Goal: Task Accomplishment & Management: Manage account settings

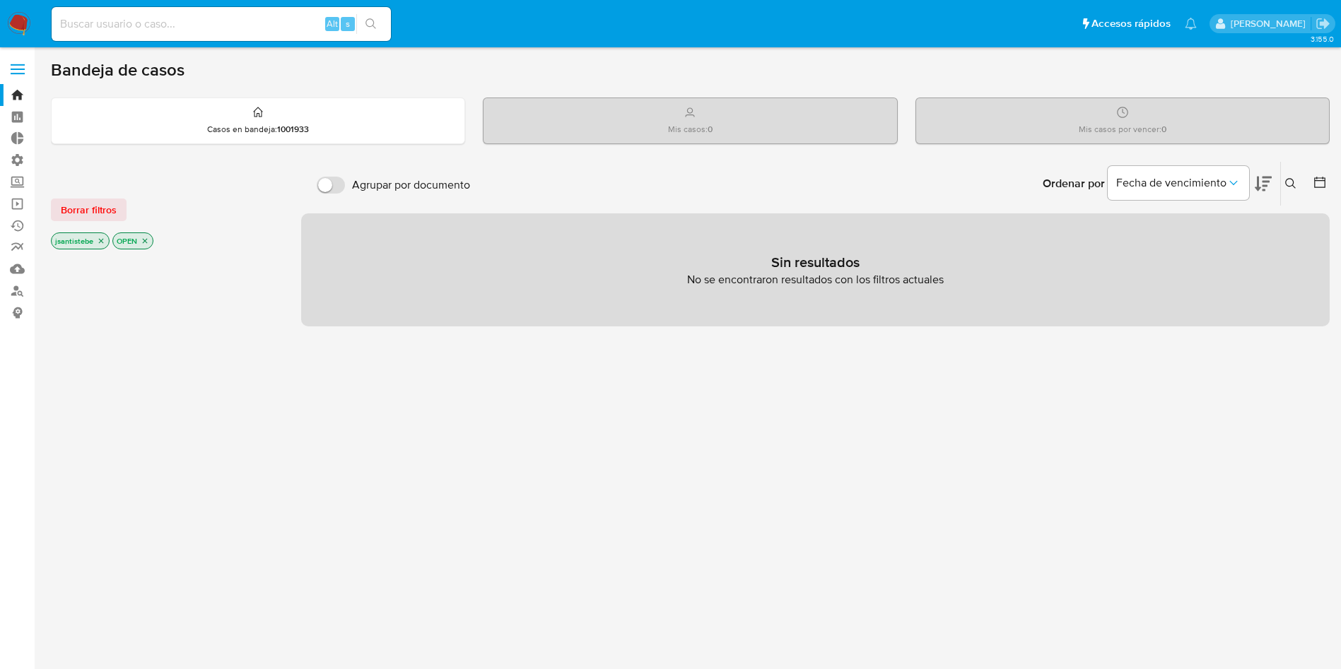
click at [15, 60] on label at bounding box center [17, 69] width 35 height 30
click at [0, 0] on input "checkbox" at bounding box center [0, 0] width 0 height 0
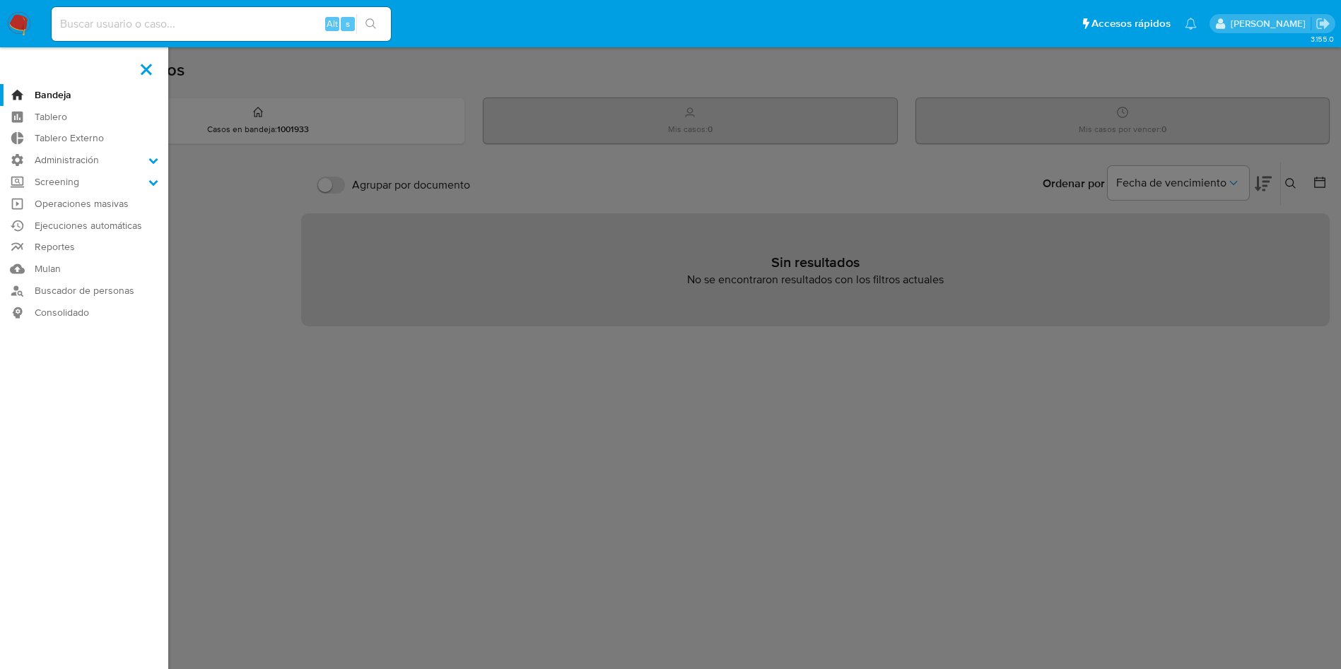
drag, startPoint x: 107, startPoint y: 156, endPoint x: 101, endPoint y: 180, distance: 24.0
click at [107, 156] on label "Administración" at bounding box center [84, 160] width 168 height 22
click at [0, 0] on input "Administración" at bounding box center [0, 0] width 0 height 0
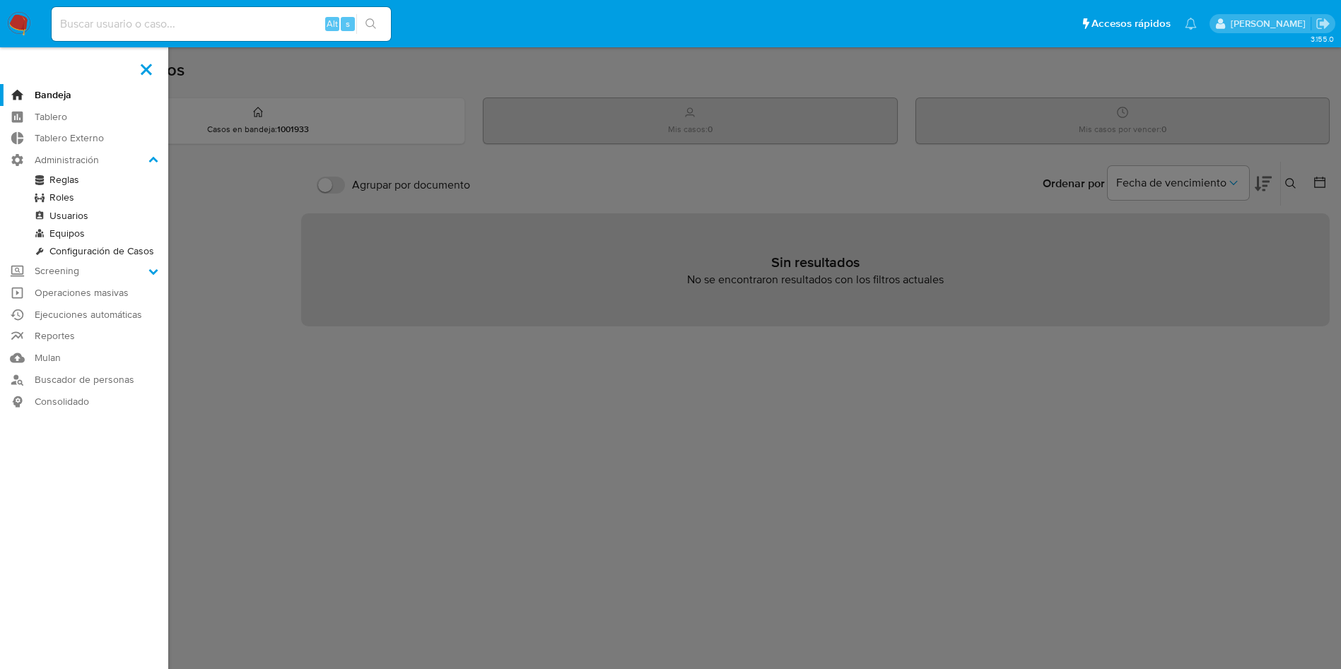
click at [52, 180] on link "Reglas" at bounding box center [84, 180] width 168 height 18
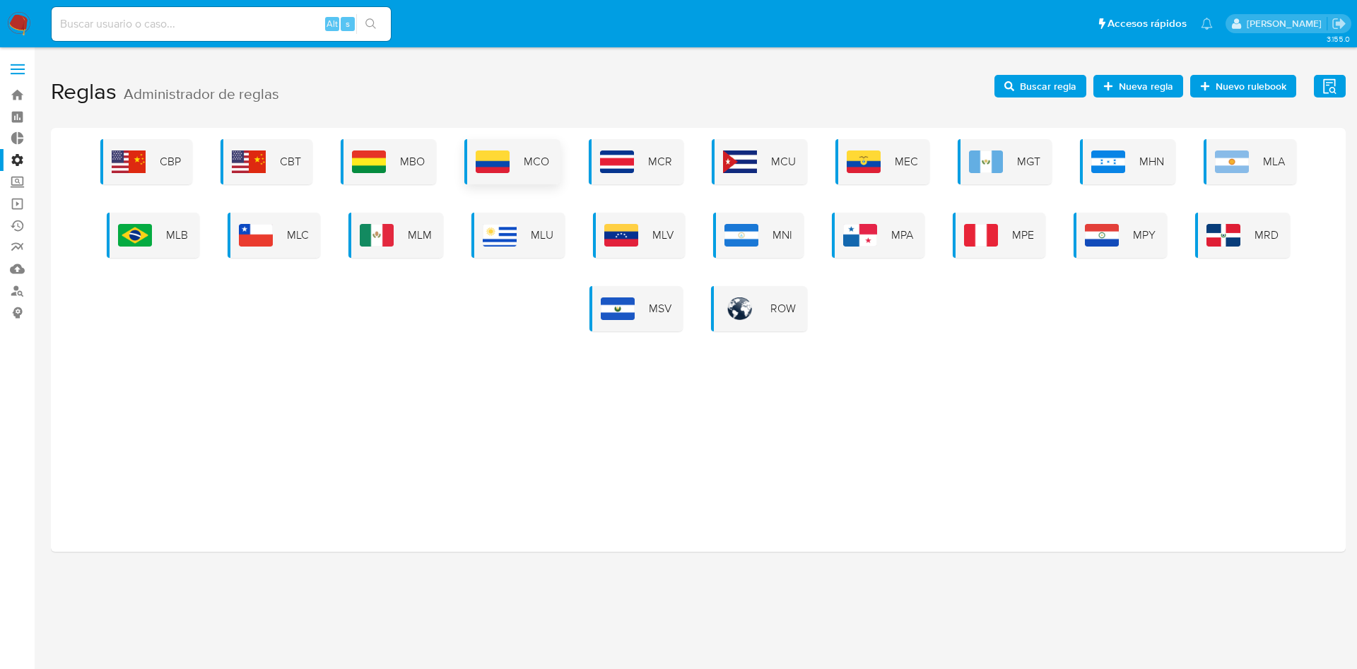
click at [531, 159] on span "MCO" at bounding box center [536, 162] width 25 height 16
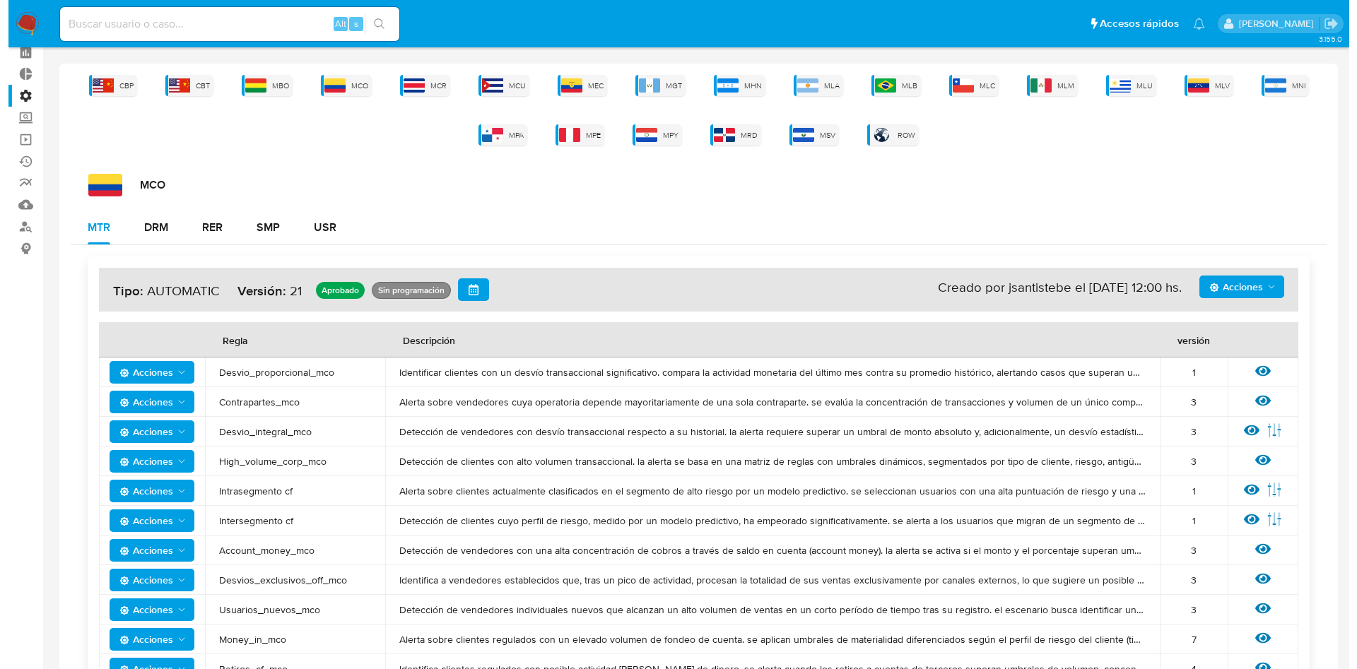
scroll to position [122, 0]
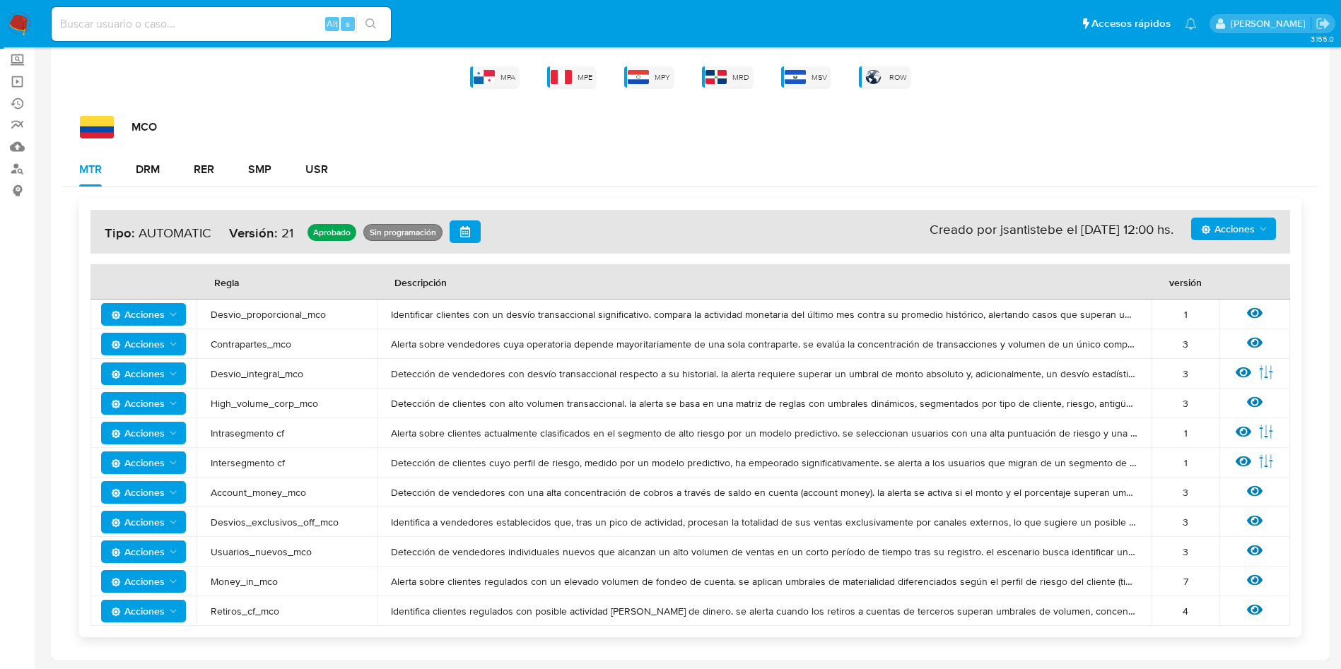
click at [1261, 582] on icon at bounding box center [1255, 580] width 16 height 11
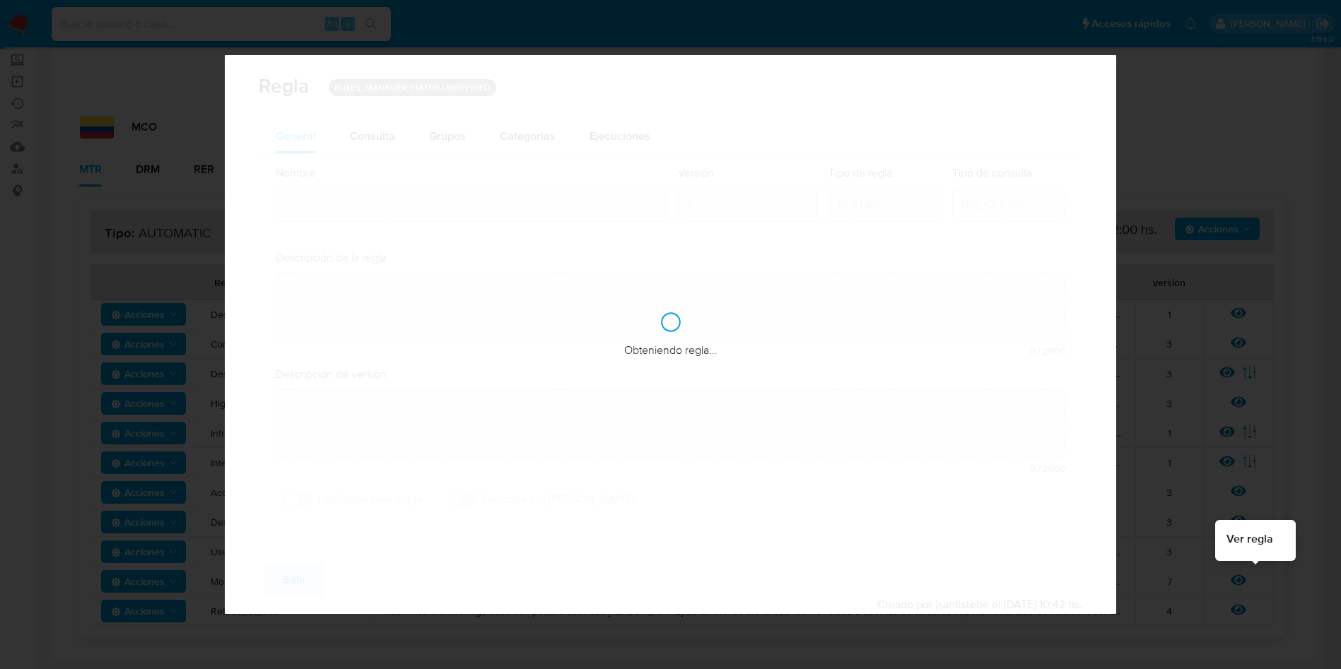
type input "Money_in_mco"
type textarea "Alerta sobre clientes regulados con un elevado volumen de fondeo de cuenta. se …"
type textarea "Se buscan usuarios que se hayan fondeado de manera elevada en el ultimo mes."
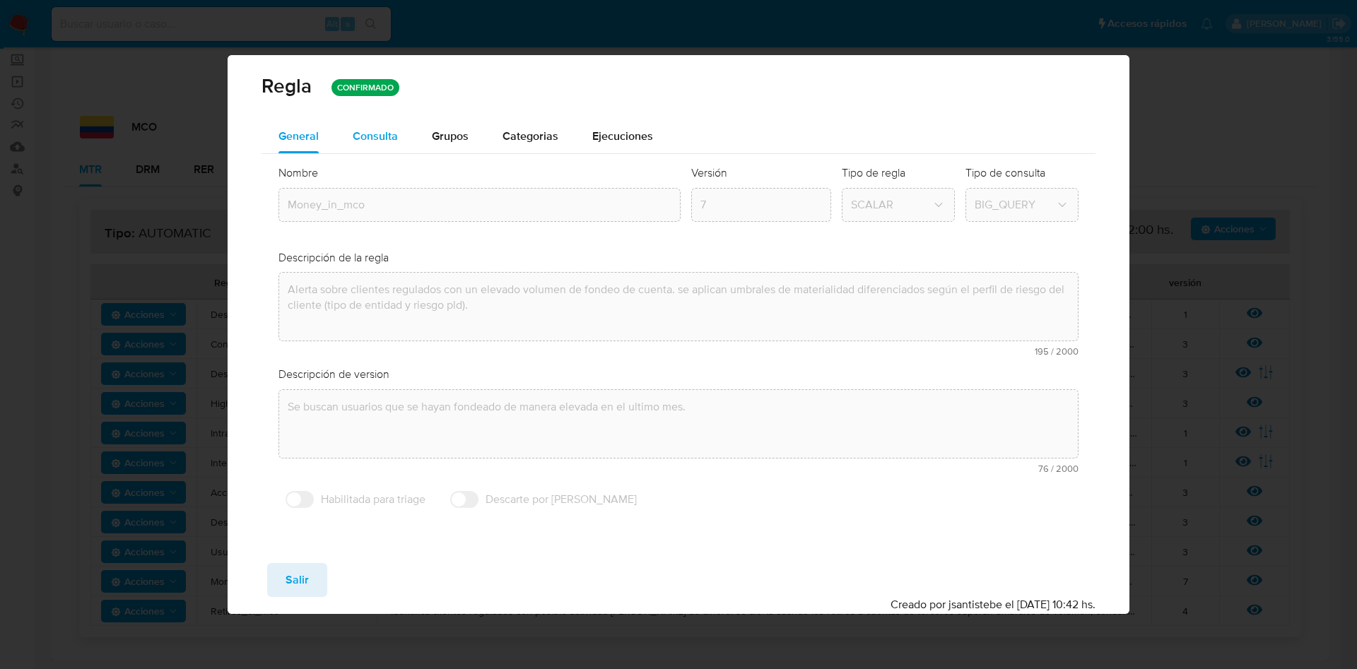
click at [406, 141] on button "Consulta" at bounding box center [375, 136] width 79 height 34
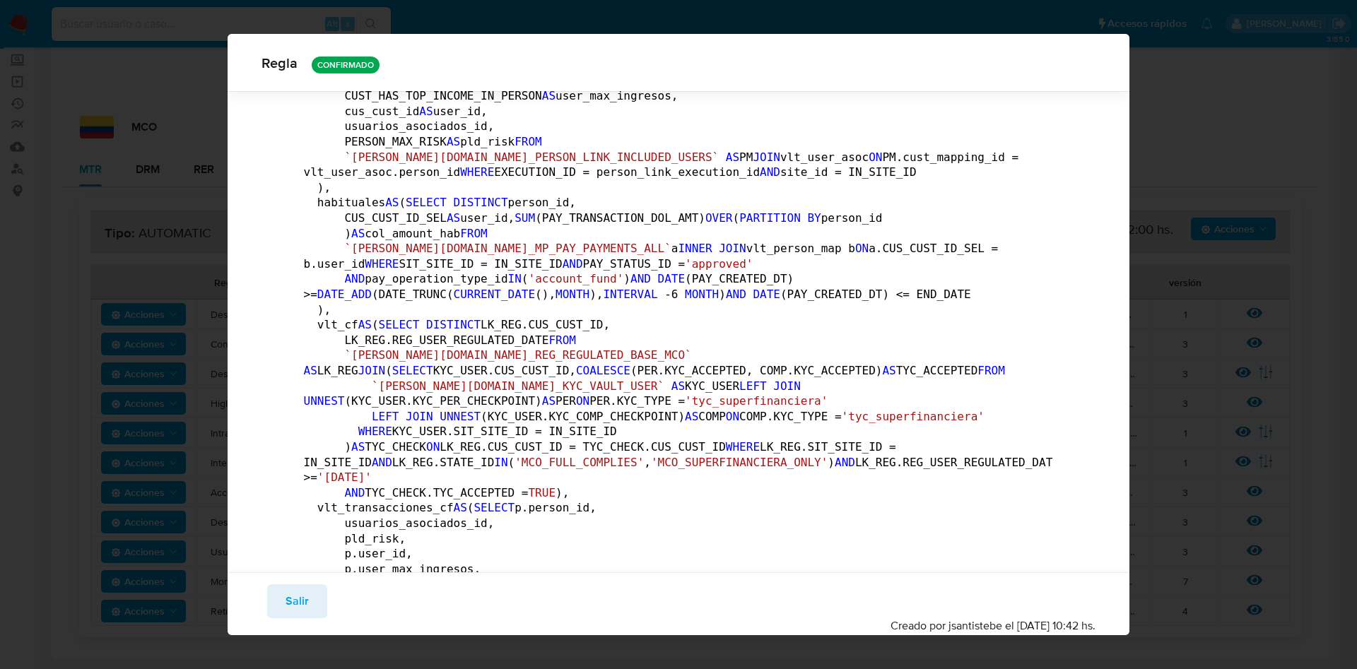
scroll to position [0, 0]
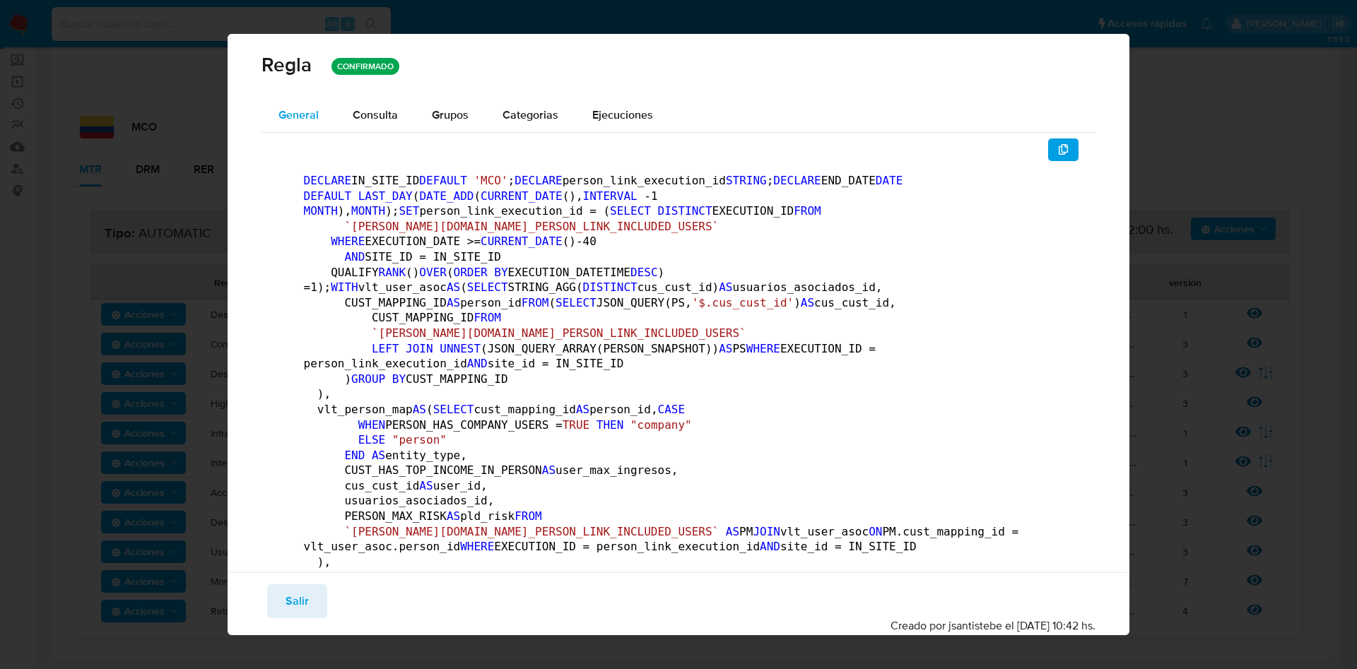
click at [274, 102] on button "General" at bounding box center [299, 115] width 74 height 34
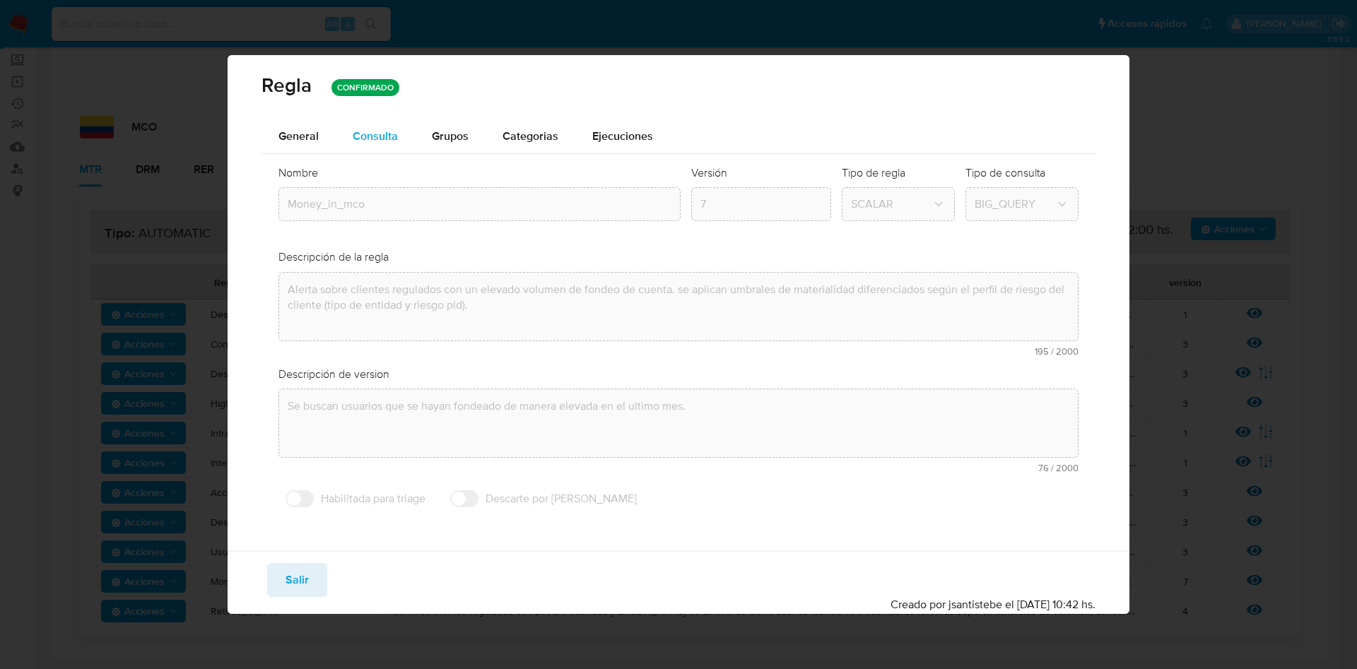
click at [389, 145] on div "Consulta" at bounding box center [375, 136] width 45 height 34
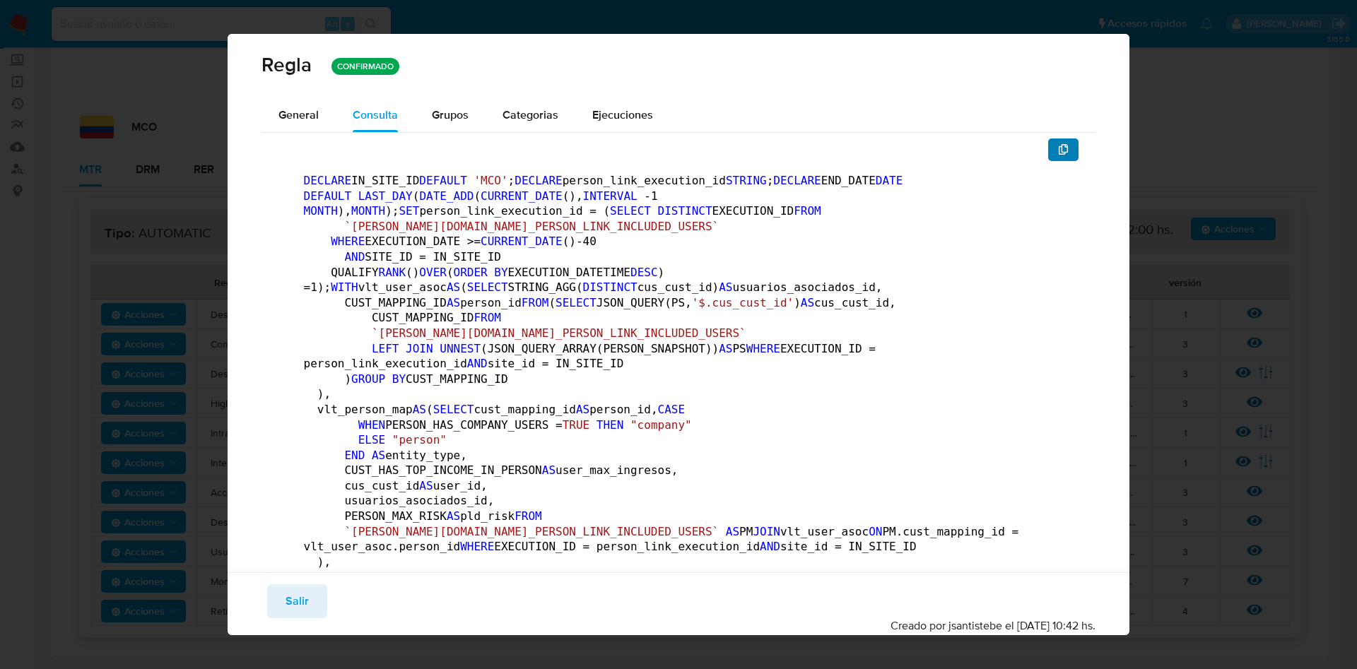
click at [1048, 149] on button "button" at bounding box center [1063, 150] width 31 height 23
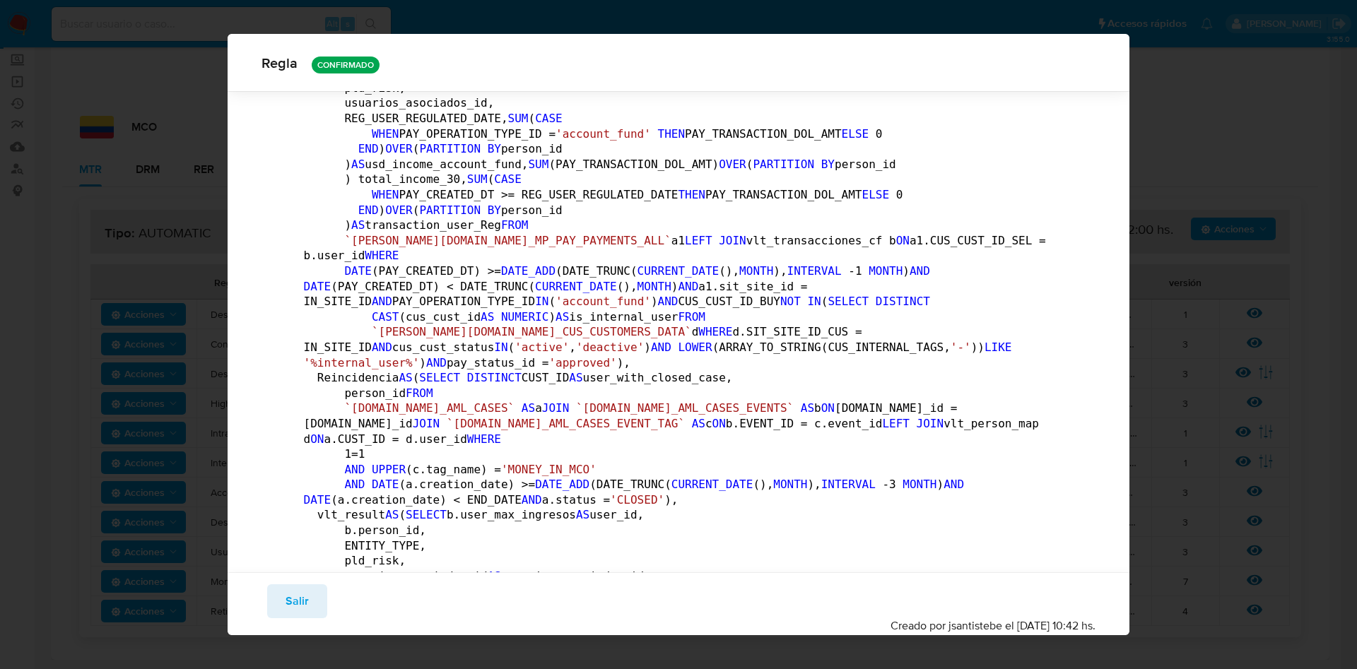
scroll to position [1265, 0]
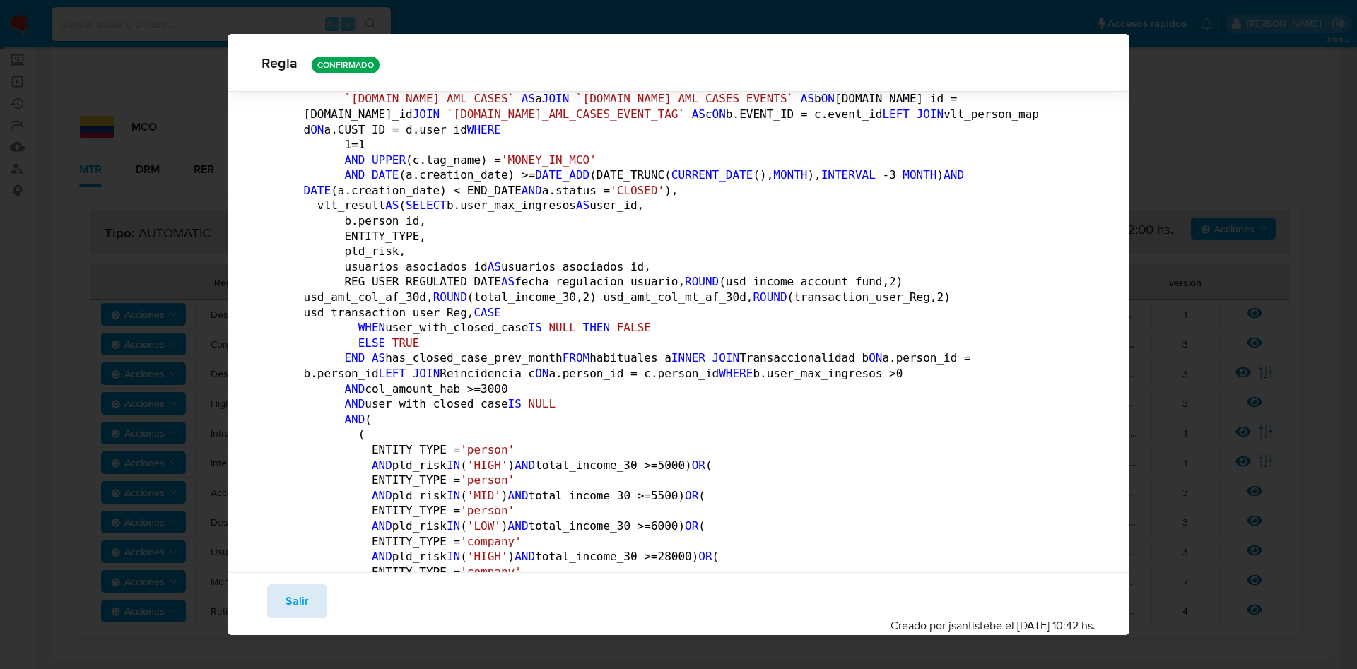
click at [320, 594] on button "Salir" at bounding box center [297, 602] width 60 height 34
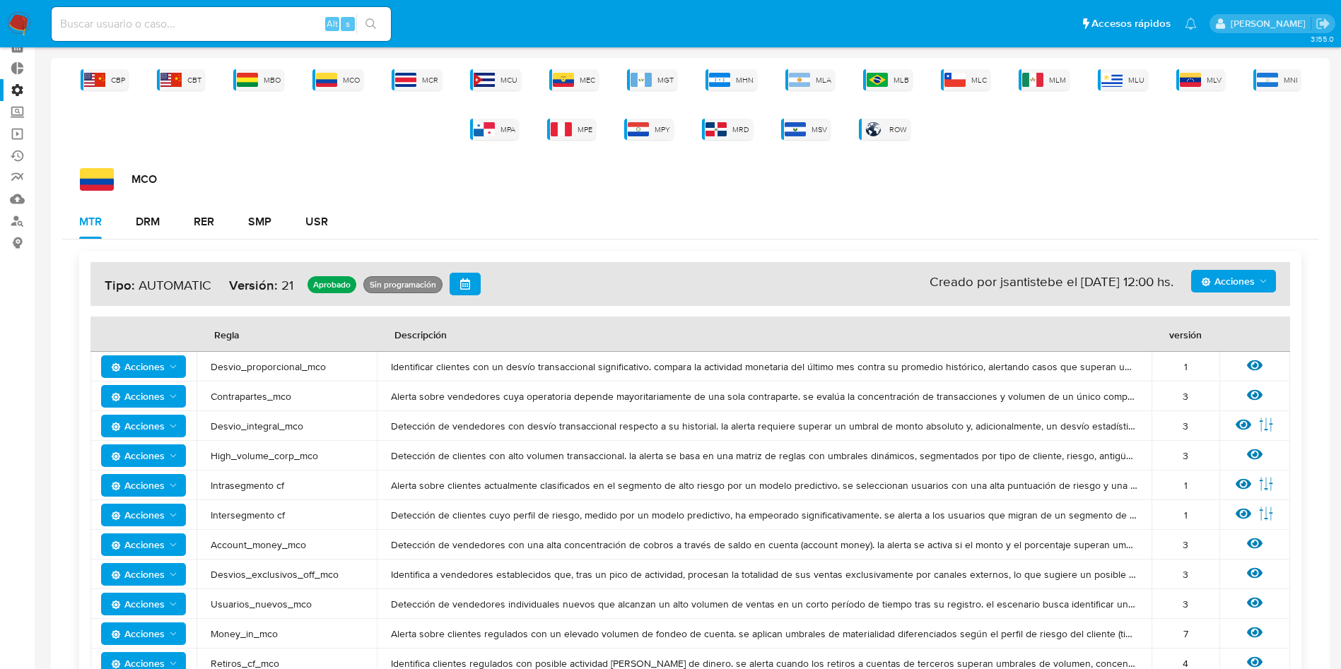
scroll to position [0, 0]
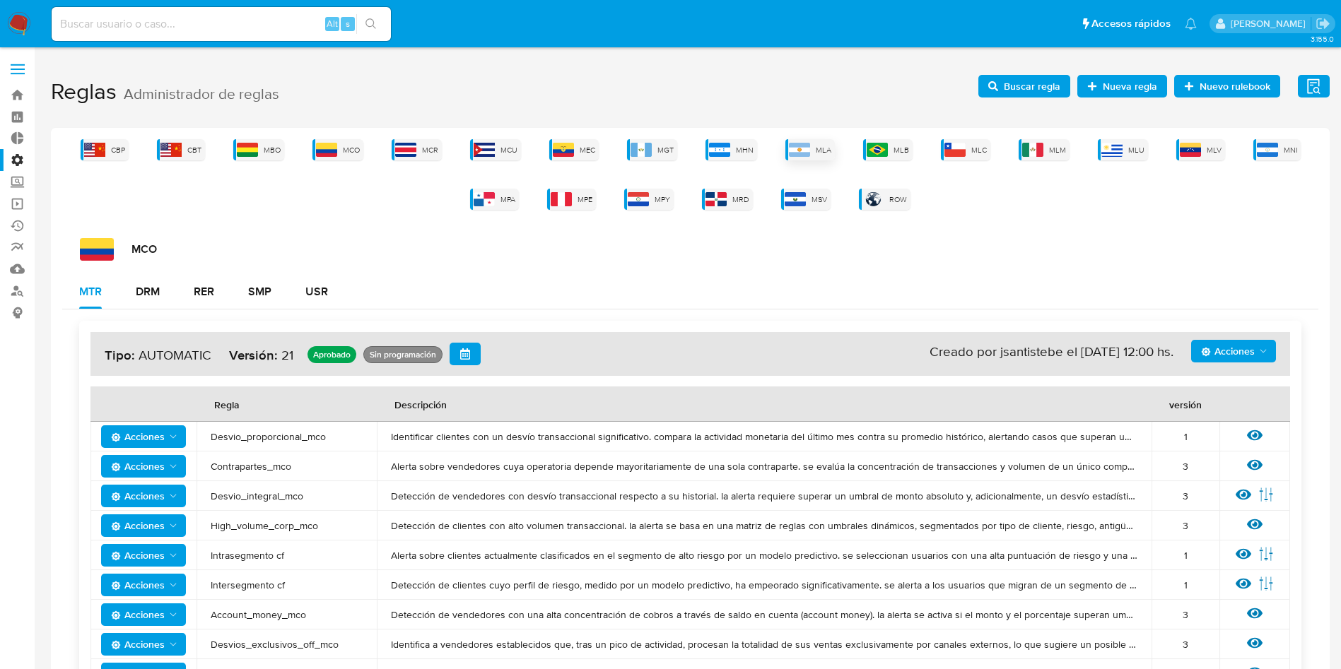
click at [830, 154] on span "MLA" at bounding box center [824, 150] width 16 height 11
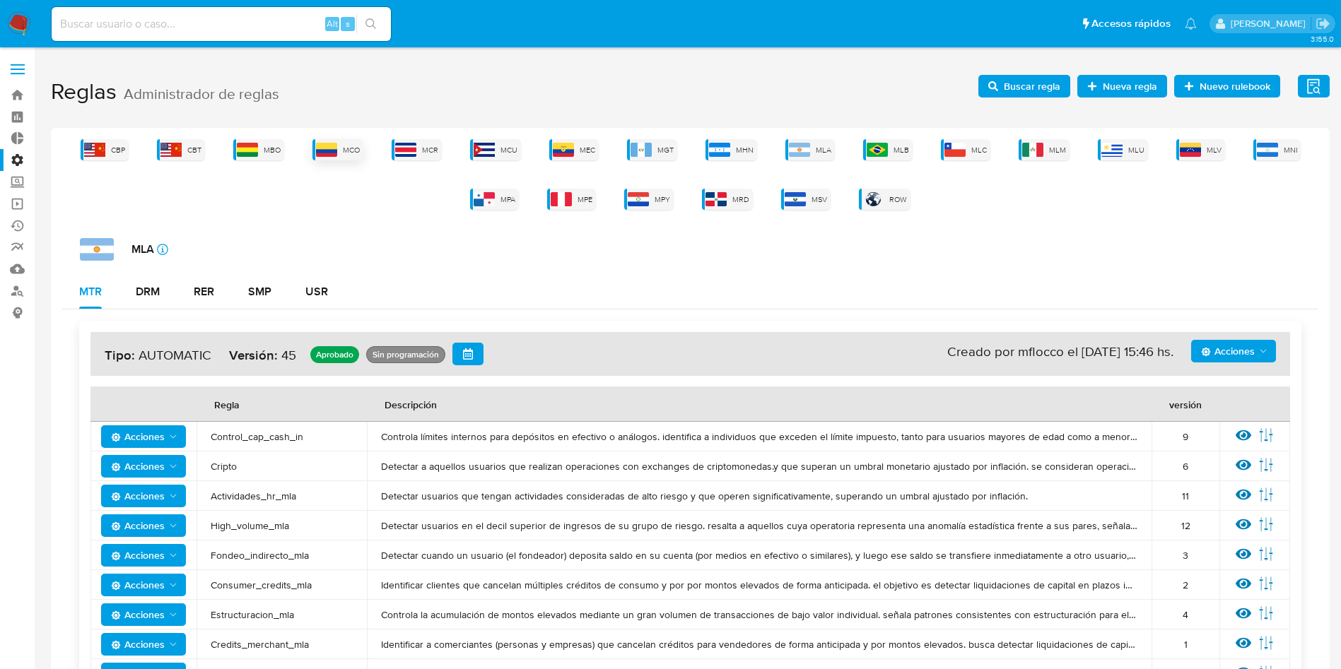
click at [325, 146] on img at bounding box center [326, 150] width 21 height 14
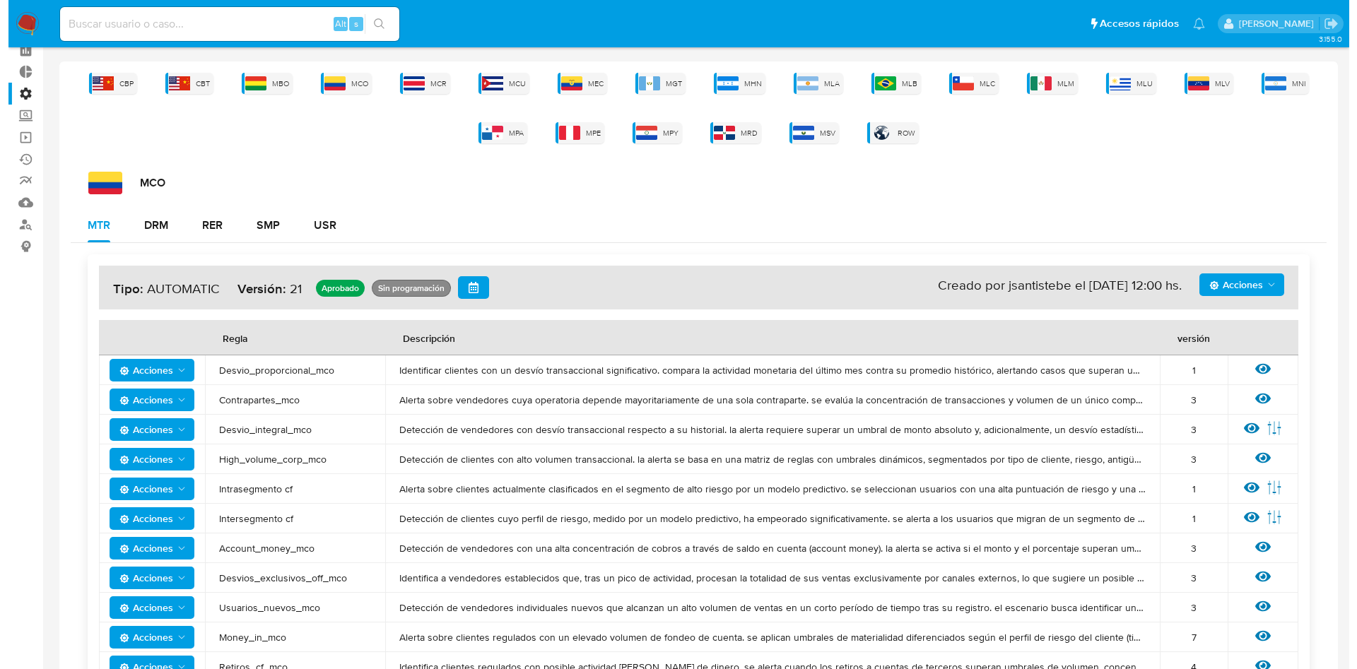
scroll to position [122, 0]
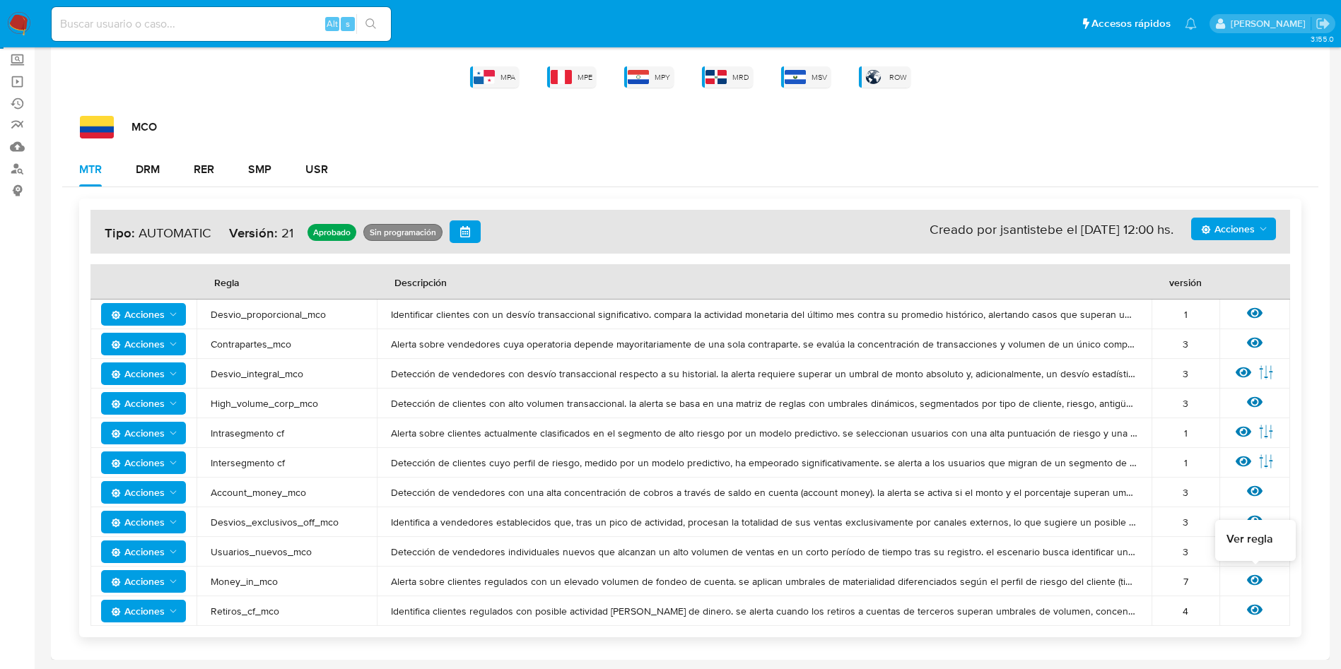
click at [1258, 575] on icon at bounding box center [1255, 581] width 16 height 16
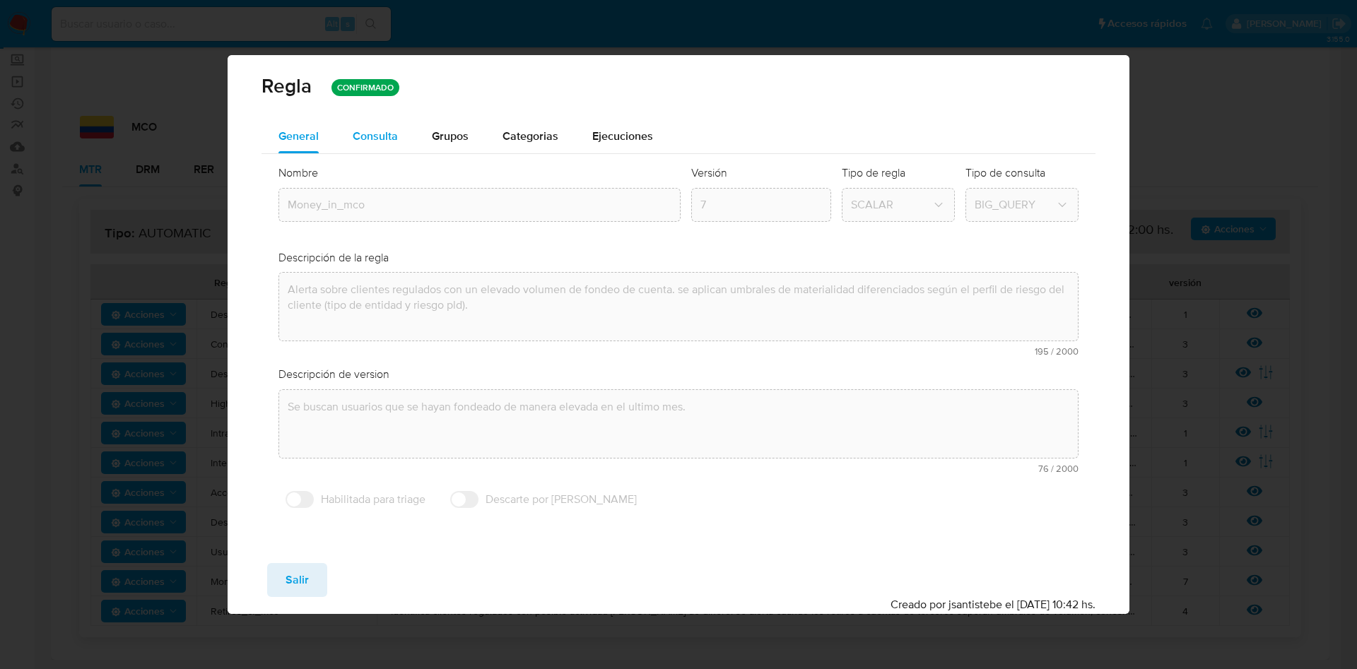
click at [361, 145] on div "Consulta" at bounding box center [375, 136] width 45 height 34
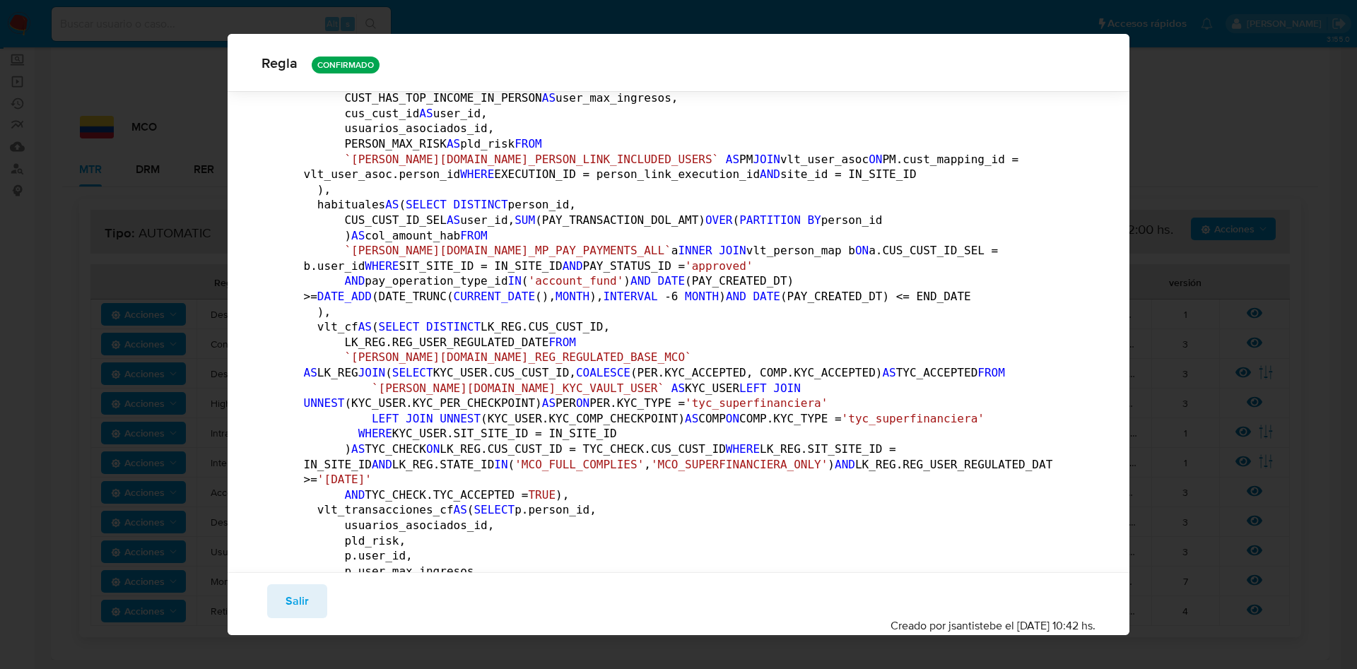
scroll to position [435, 0]
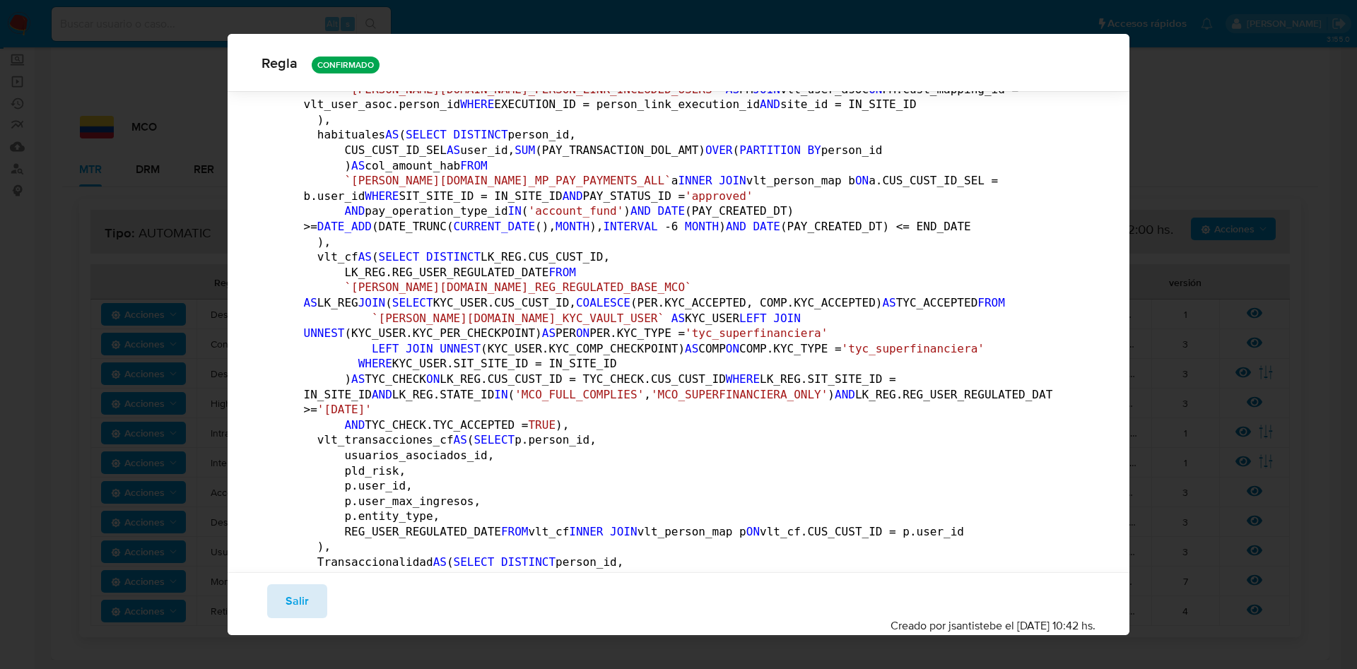
click at [268, 590] on button "Salir" at bounding box center [297, 602] width 60 height 34
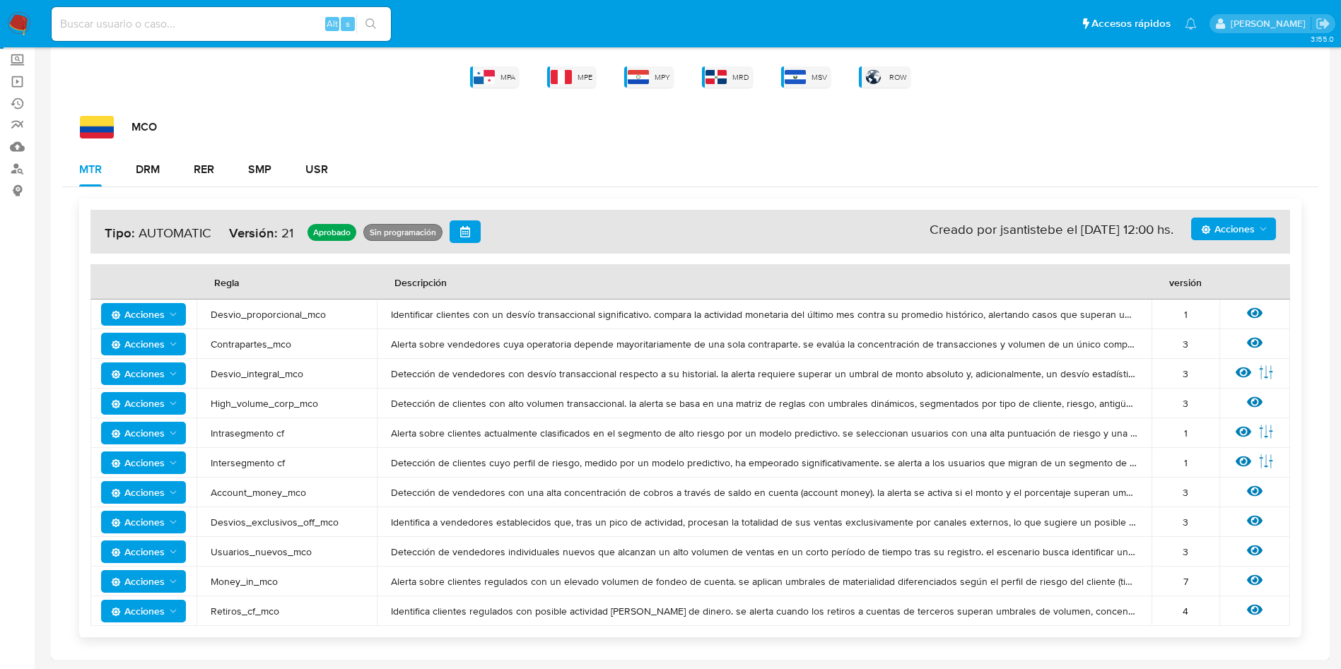
scroll to position [0, 0]
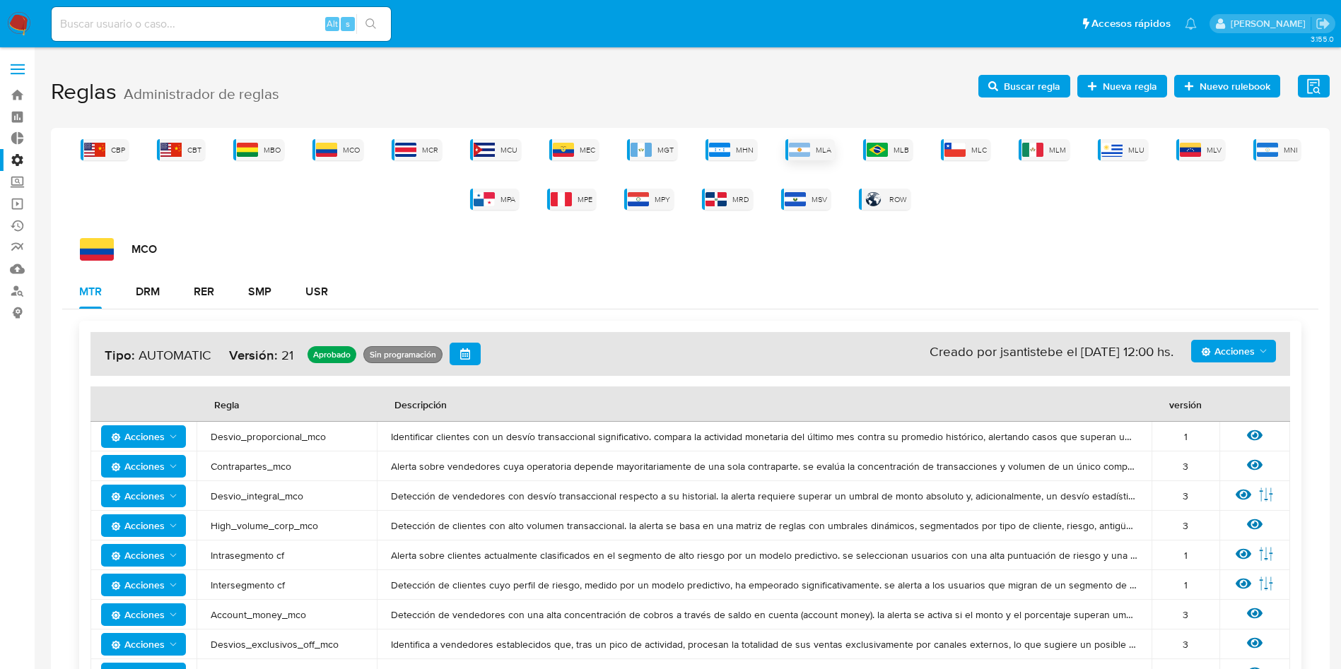
click at [804, 148] on img at bounding box center [799, 150] width 21 height 14
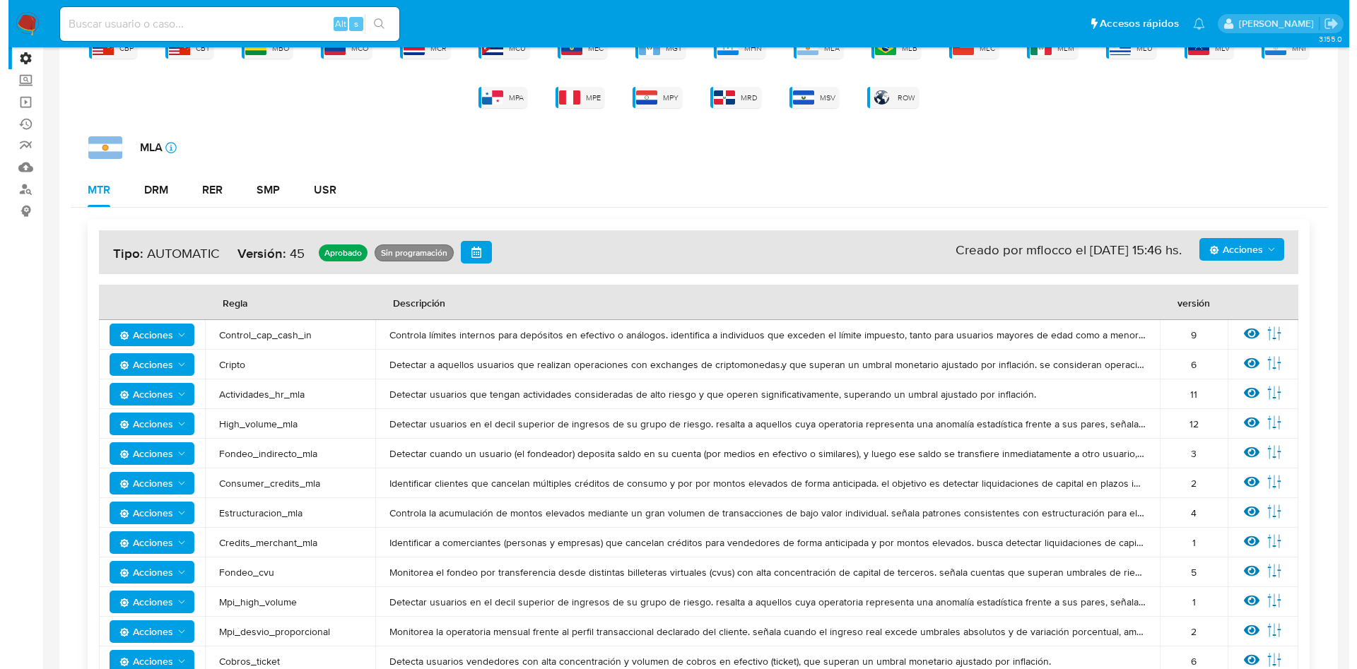
scroll to position [318, 0]
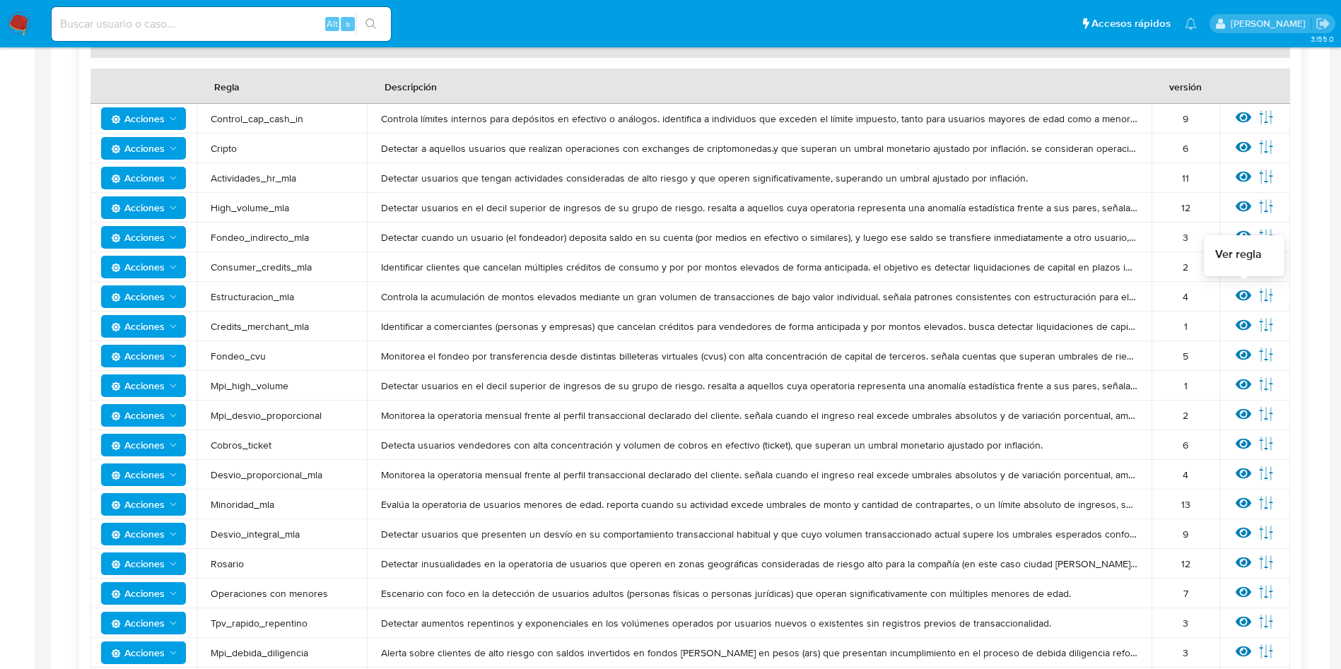
click at [1246, 298] on icon at bounding box center [1244, 296] width 16 height 16
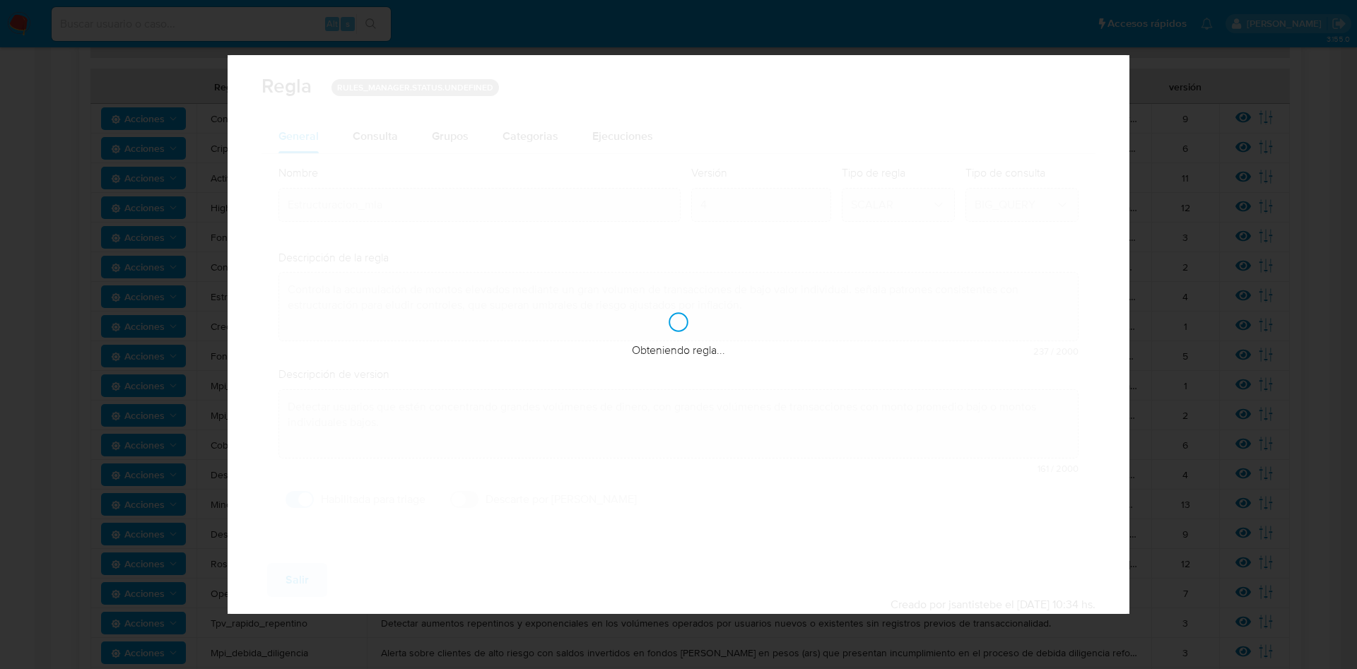
checkbox input "true"
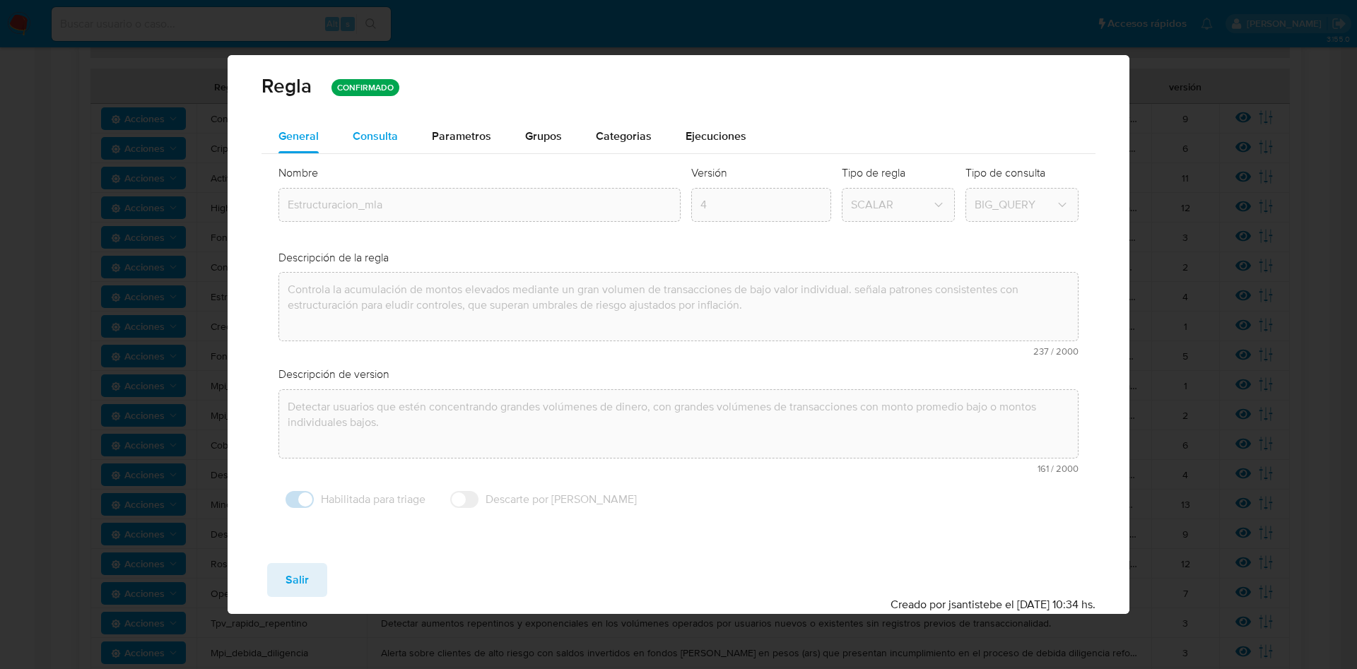
click at [376, 132] on span "Consulta" at bounding box center [375, 136] width 45 height 16
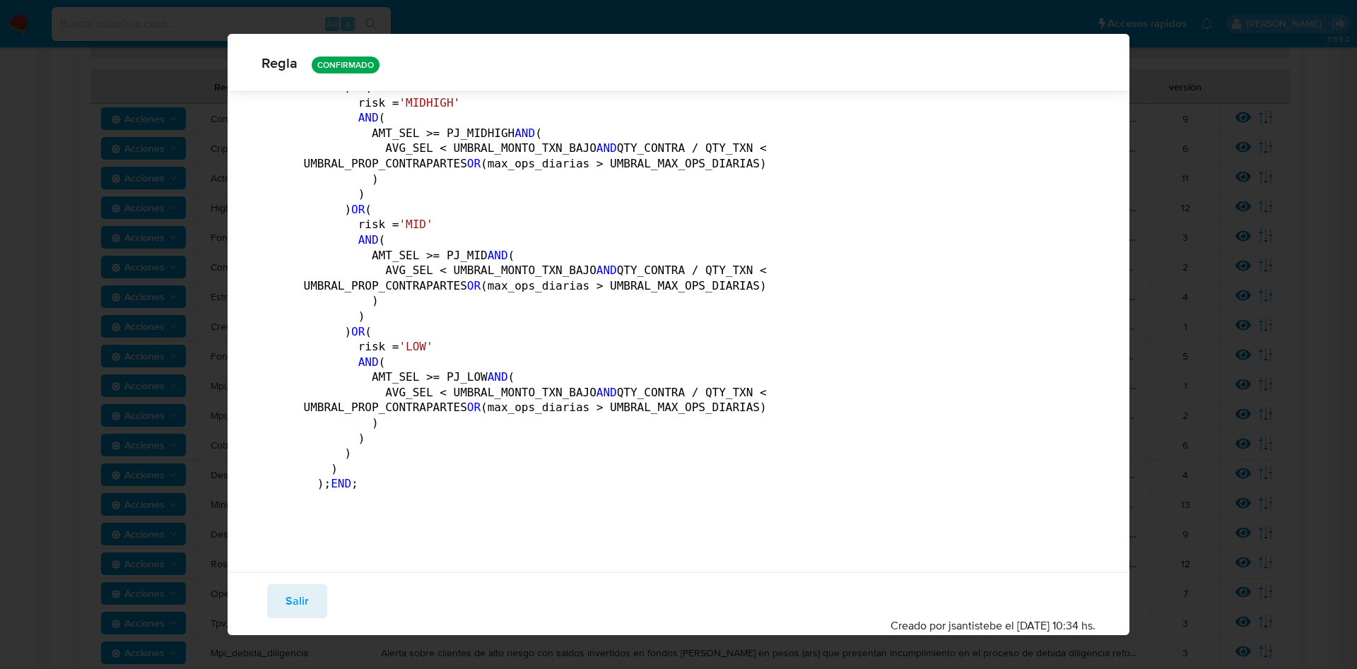
scroll to position [5150, 0]
